Goal: Communication & Community: Answer question/provide support

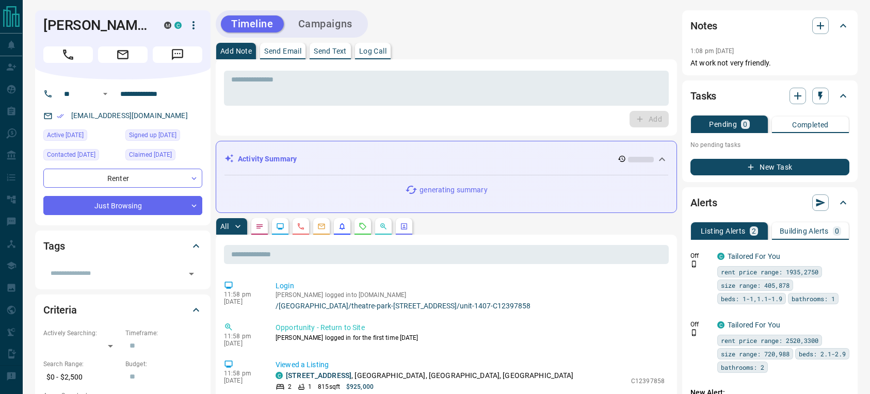
click at [286, 52] on p "Send Email" at bounding box center [282, 50] width 37 height 7
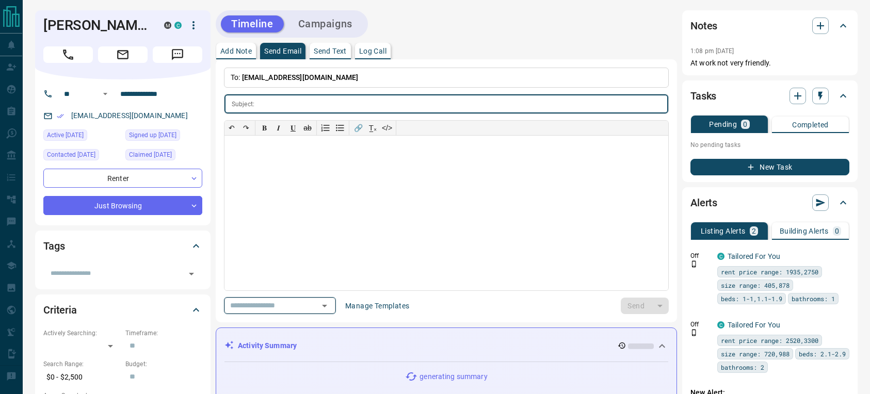
click at [327, 311] on icon "Open" at bounding box center [324, 306] width 12 height 12
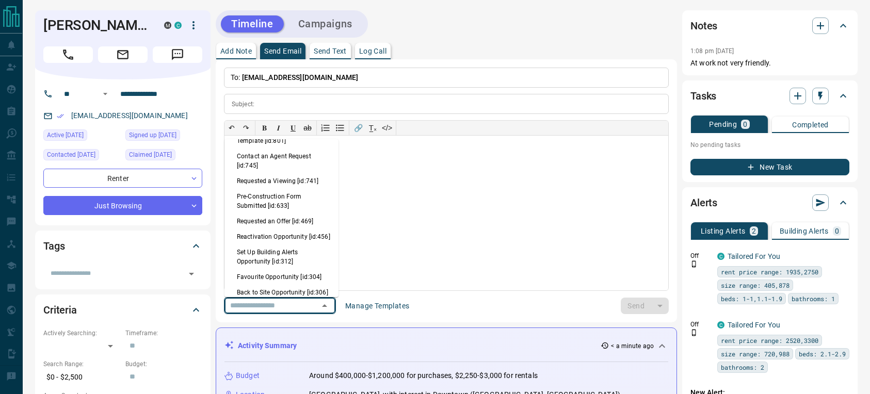
scroll to position [638, 0]
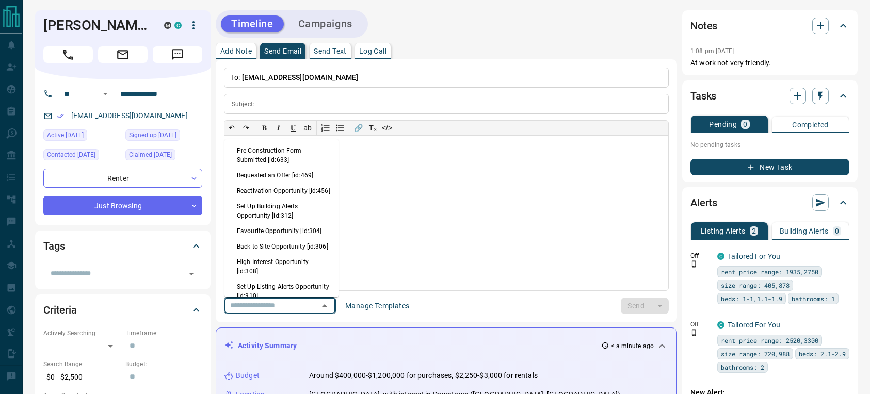
click at [280, 254] on li "Back to Site Opportunity [id:306]" at bounding box center [281, 246] width 114 height 15
type input "**********"
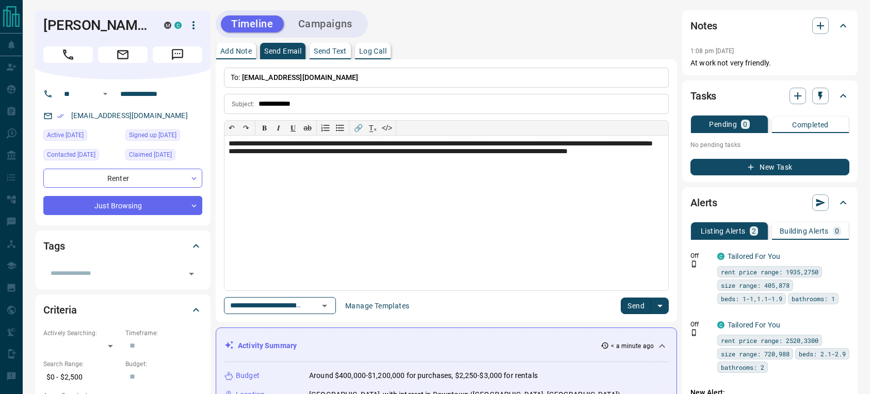
click at [632, 298] on button "Send" at bounding box center [636, 306] width 30 height 17
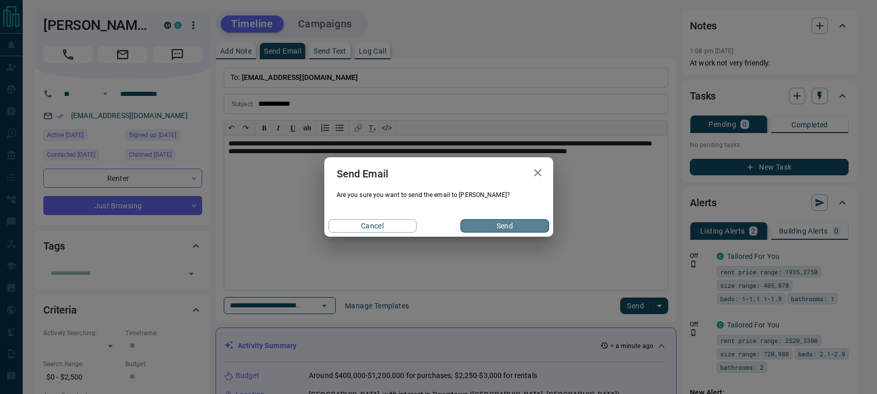
drag, startPoint x: 496, startPoint y: 229, endPoint x: 609, endPoint y: 220, distance: 112.8
click at [496, 229] on button "Send" at bounding box center [505, 225] width 88 height 13
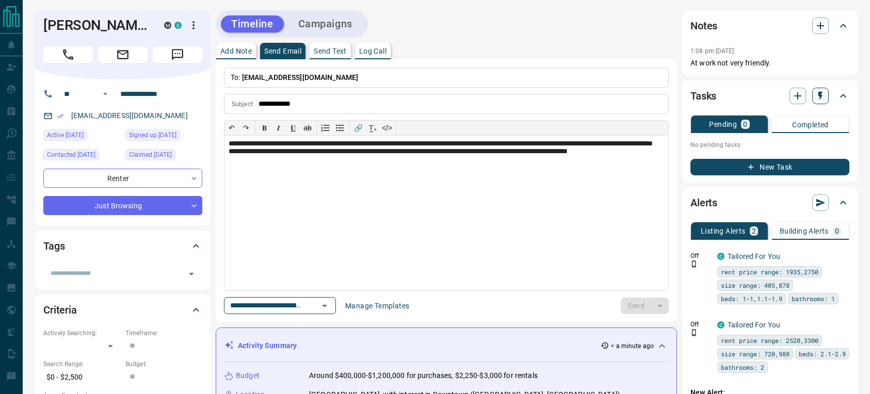
click at [822, 97] on icon "button" at bounding box center [820, 96] width 10 height 10
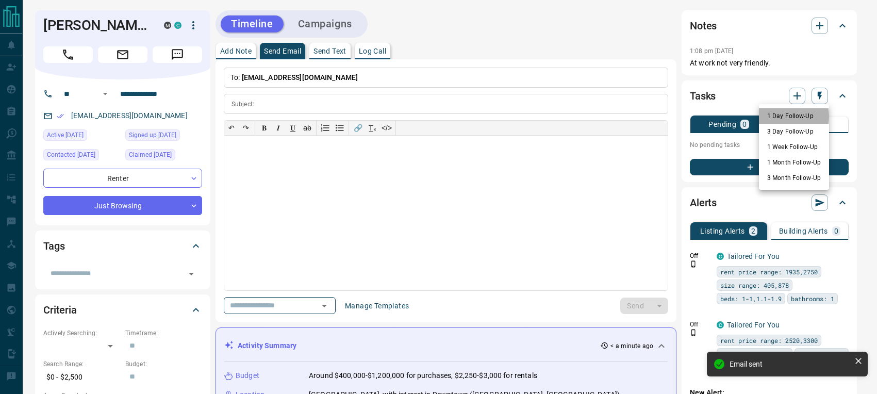
click at [771, 117] on li "1 Day Follow-Up" at bounding box center [794, 115] width 70 height 15
